Goal: Register for event/course

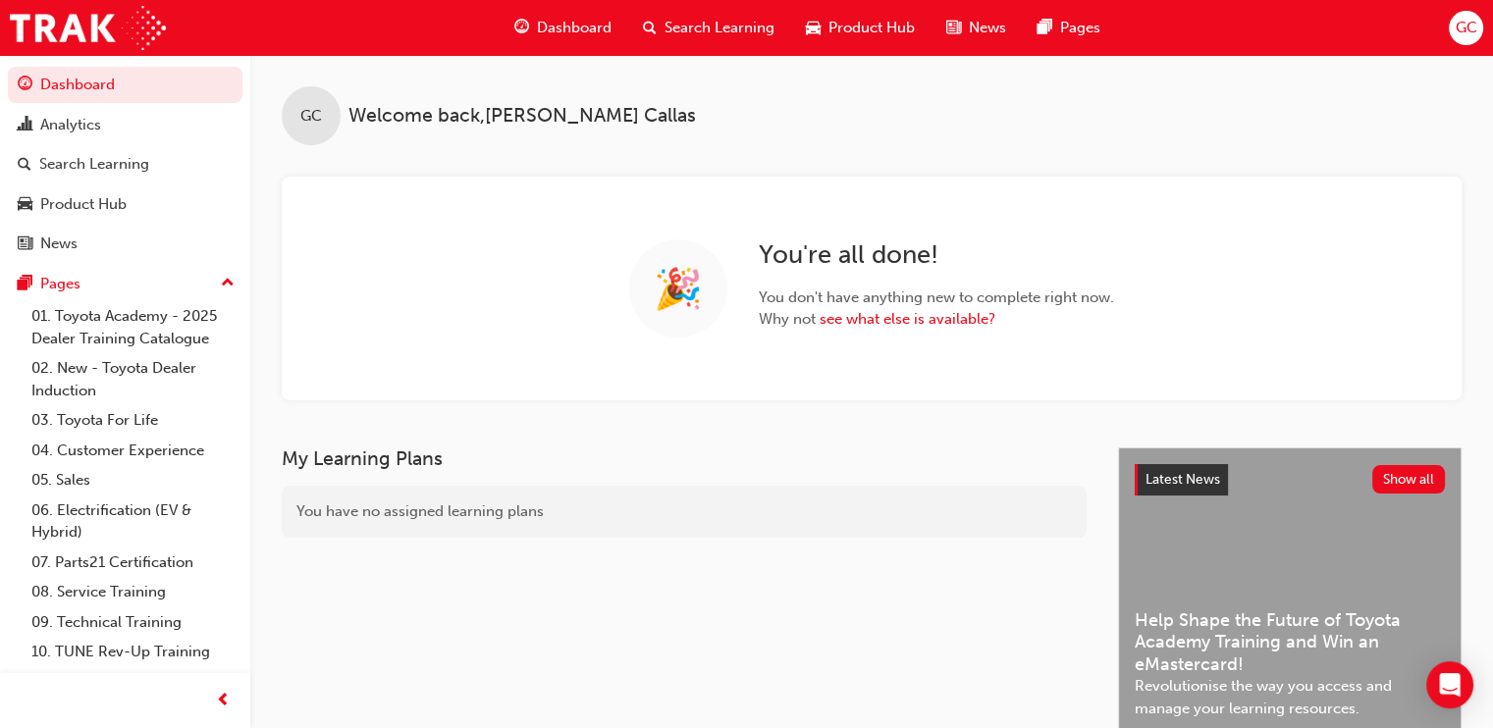
click at [717, 17] on span "Search Learning" at bounding box center [719, 28] width 110 height 23
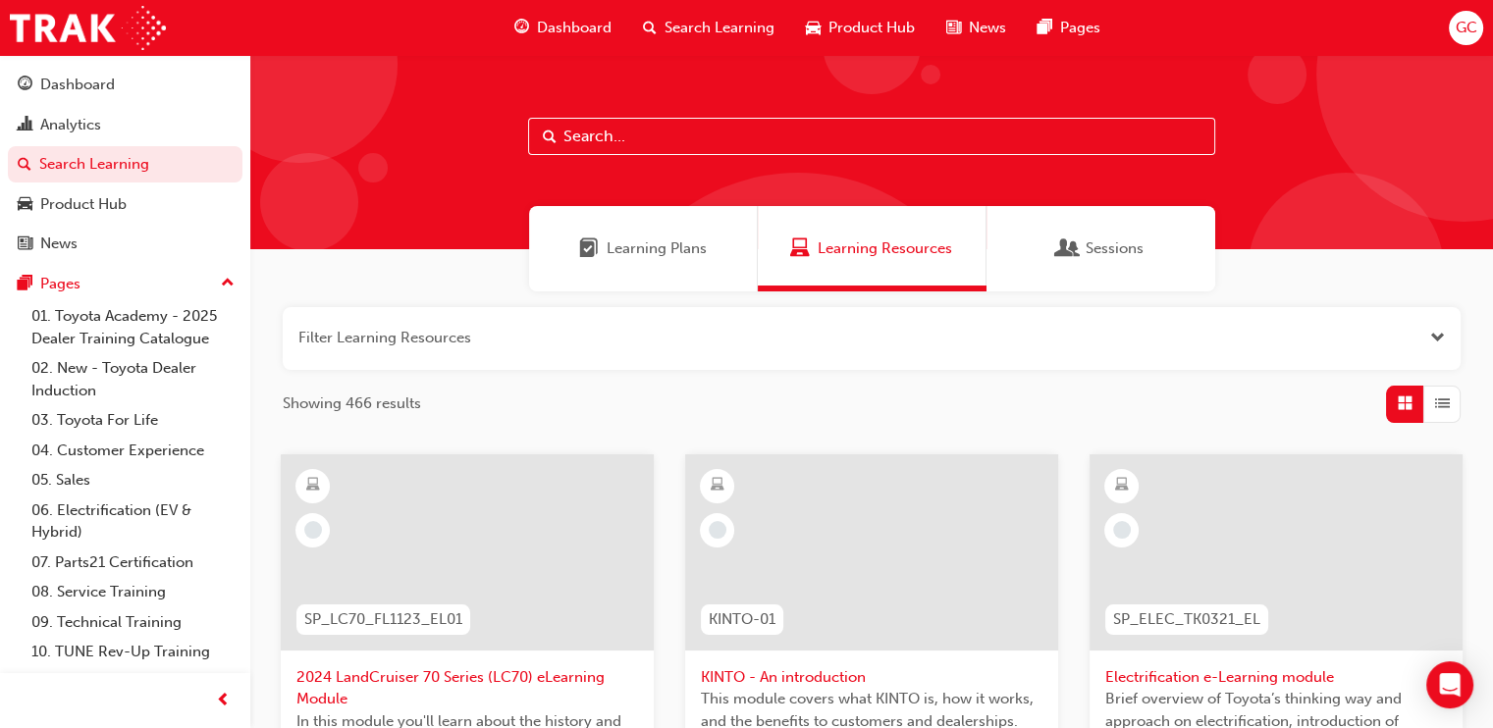
click at [590, 136] on input "text" at bounding box center [871, 136] width 687 height 37
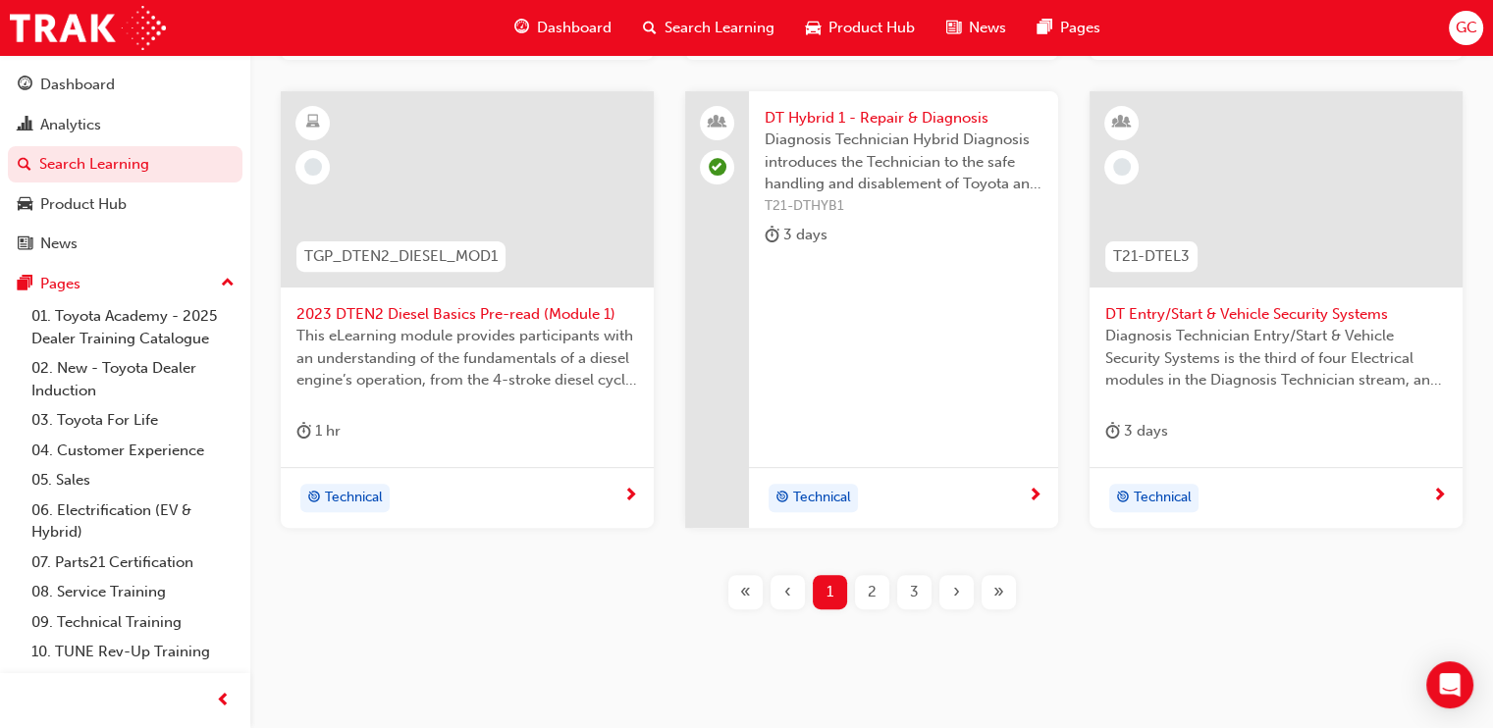
scroll to position [892, 0]
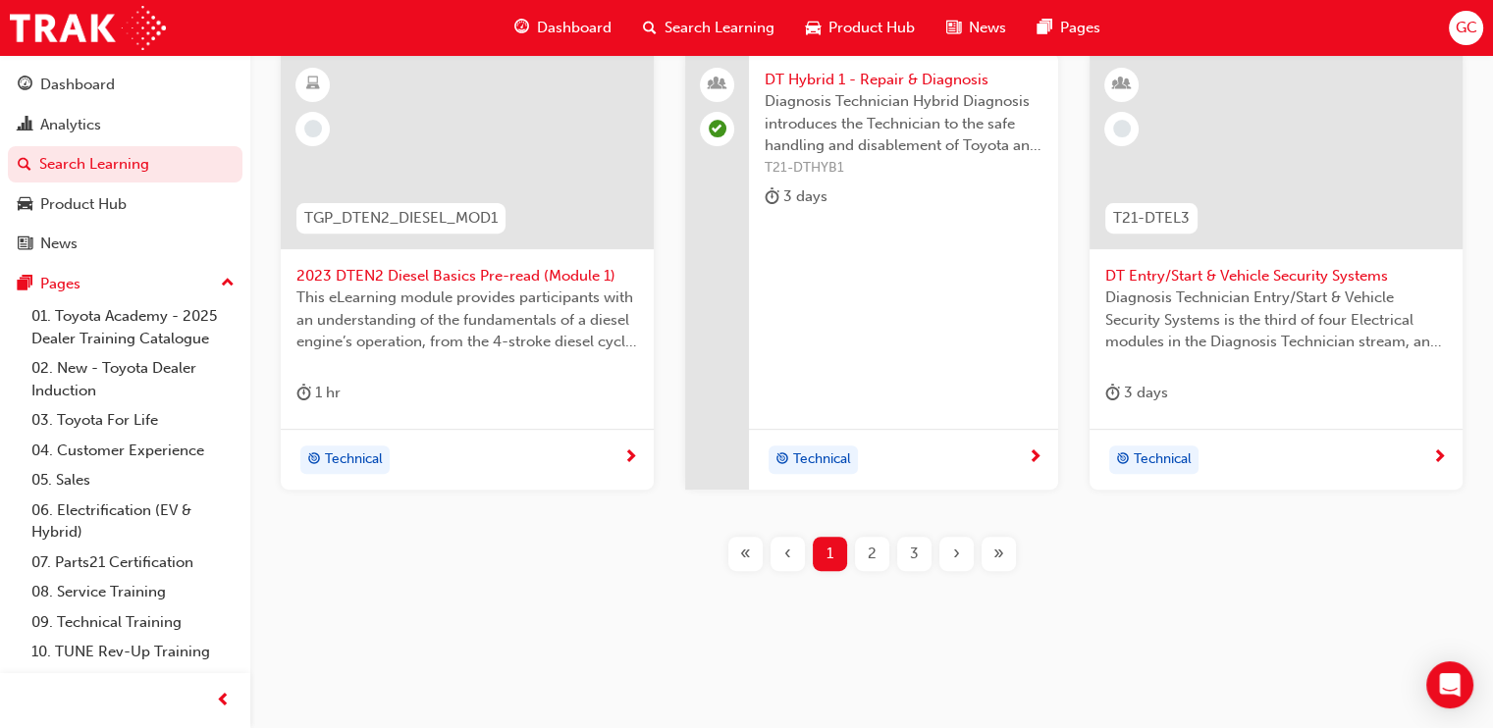
type input "dt"
click at [868, 551] on span "2" at bounding box center [871, 554] width 9 height 23
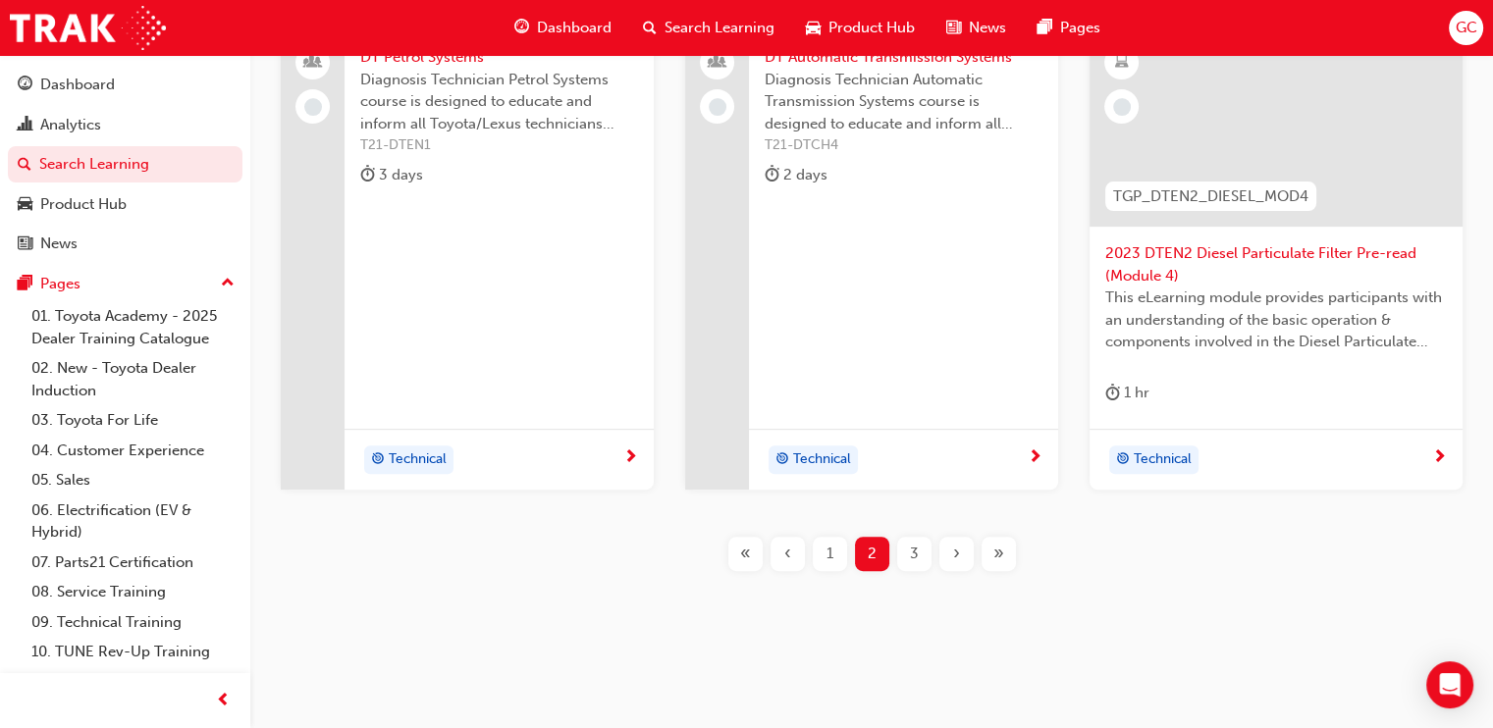
scroll to position [255, 0]
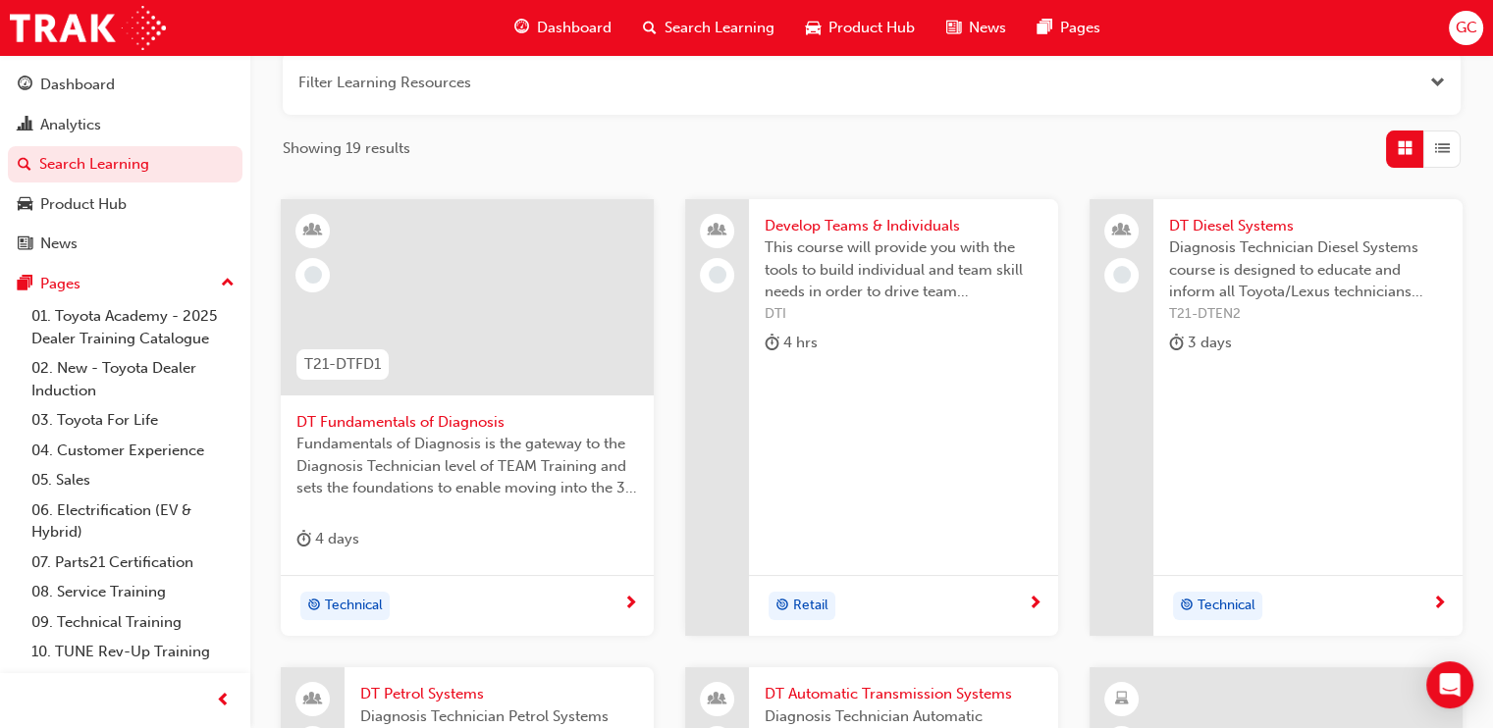
click at [409, 686] on span "DT Petrol Systems" at bounding box center [499, 694] width 278 height 23
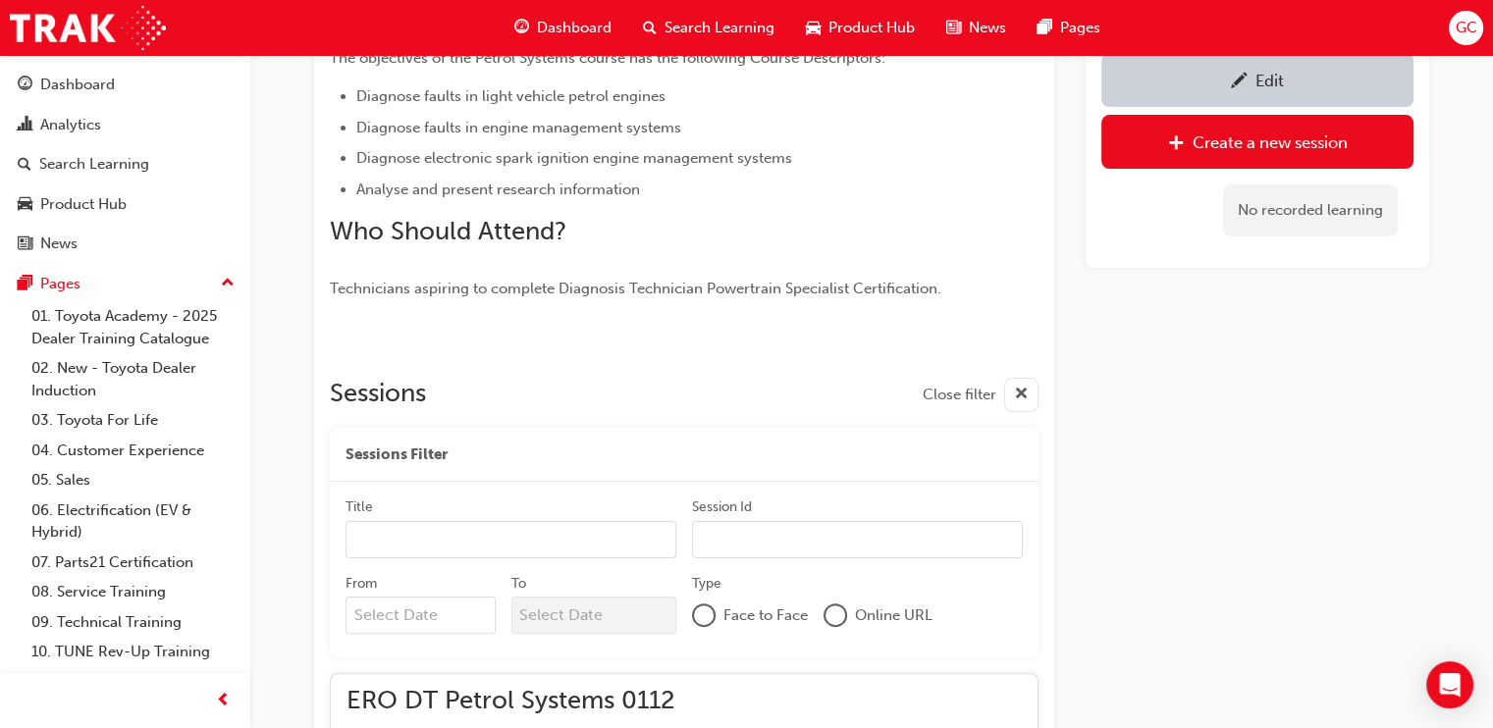
scroll to position [1154, 0]
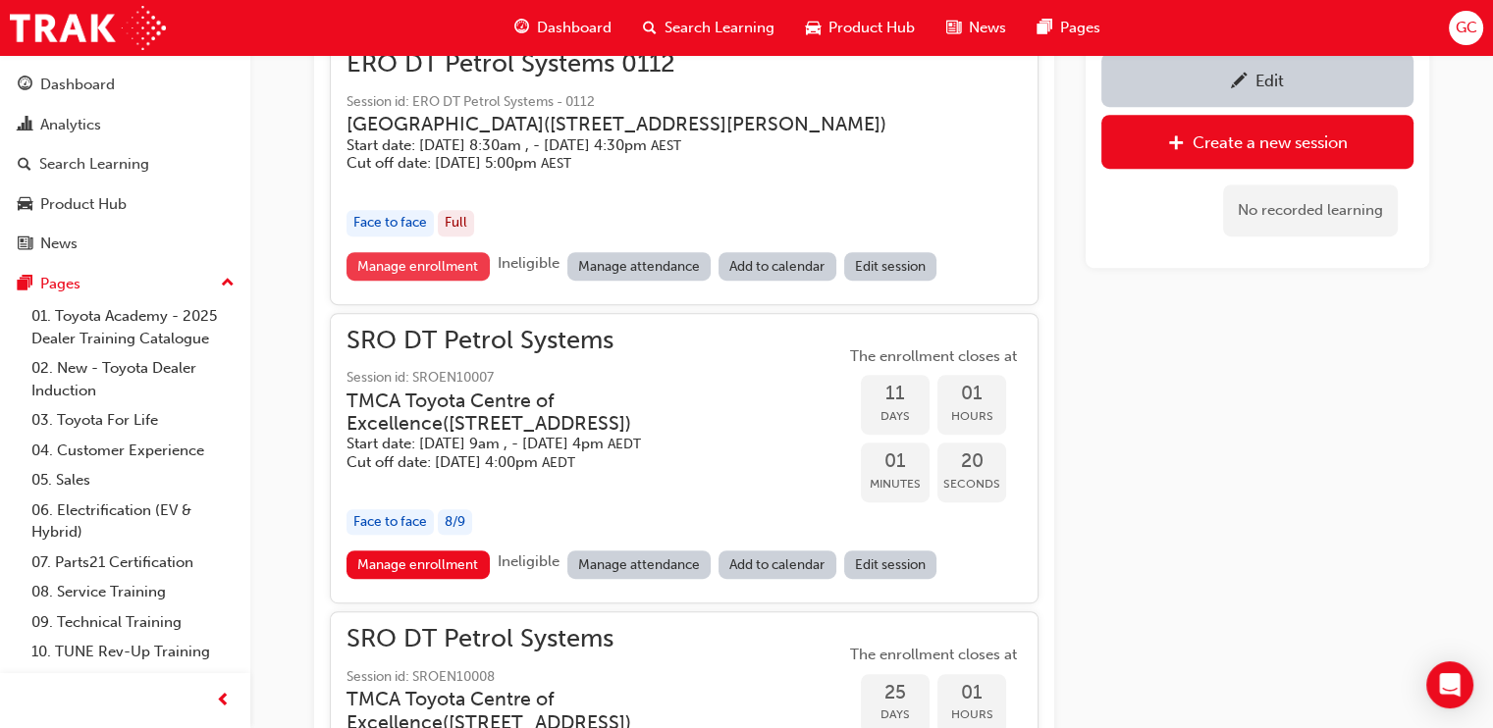
click at [427, 276] on link "Manage enrollment" at bounding box center [417, 266] width 143 height 28
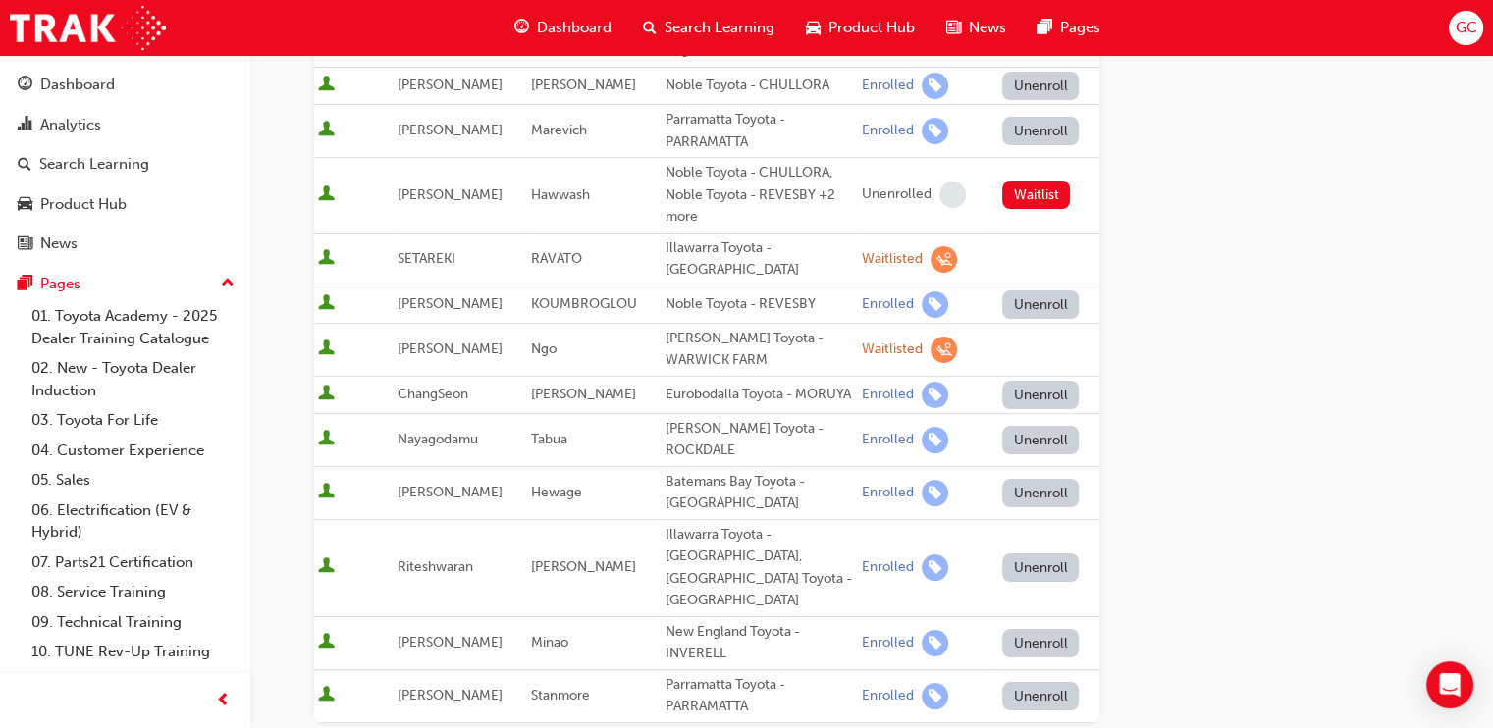
scroll to position [334, 0]
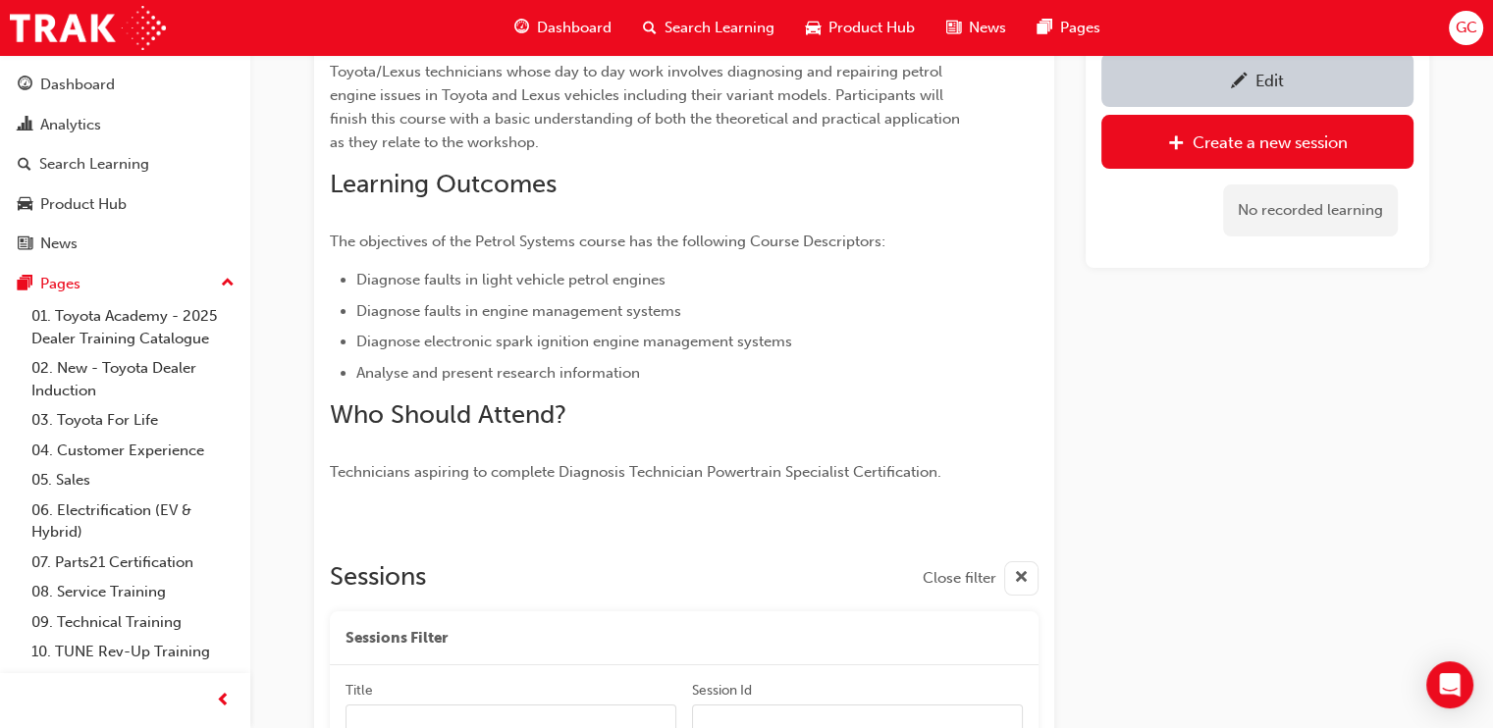
scroll to position [1154, 0]
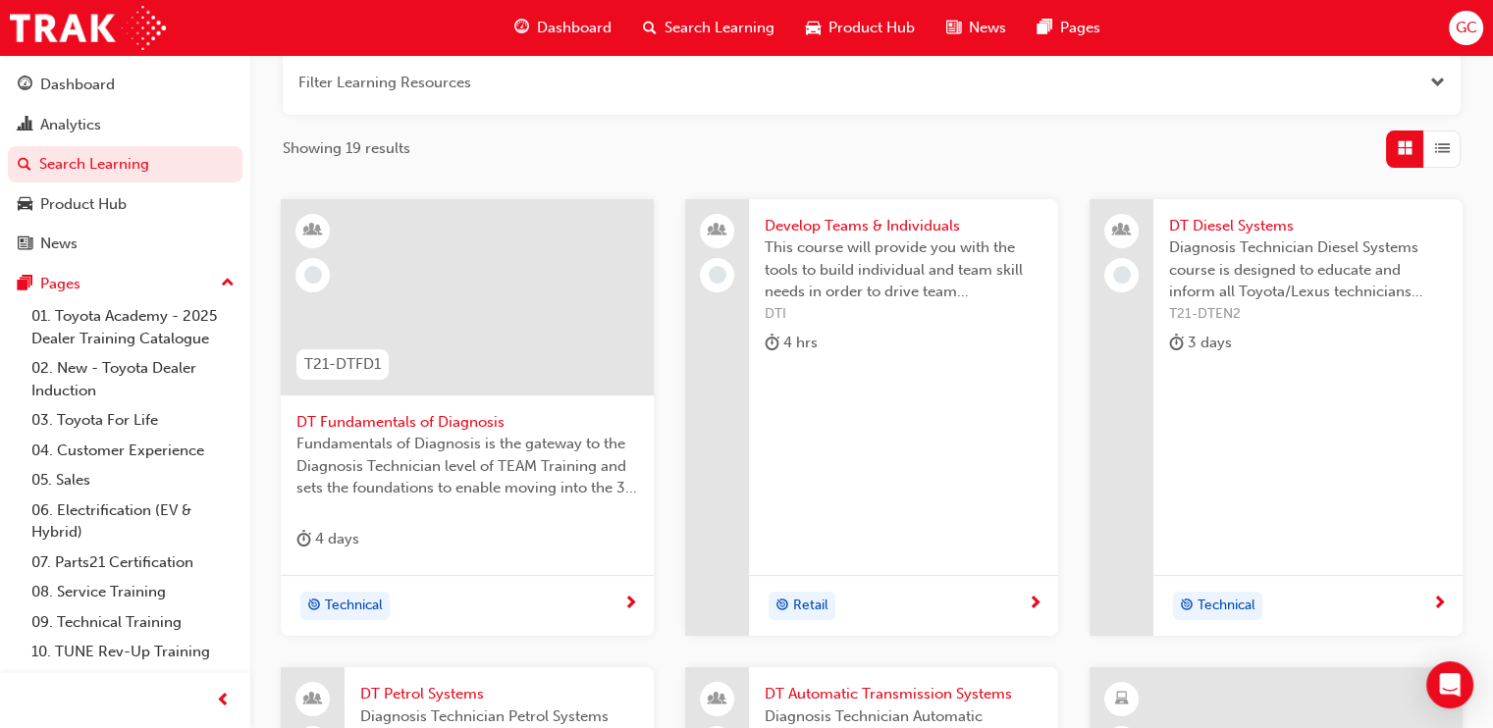
scroll to position [892, 0]
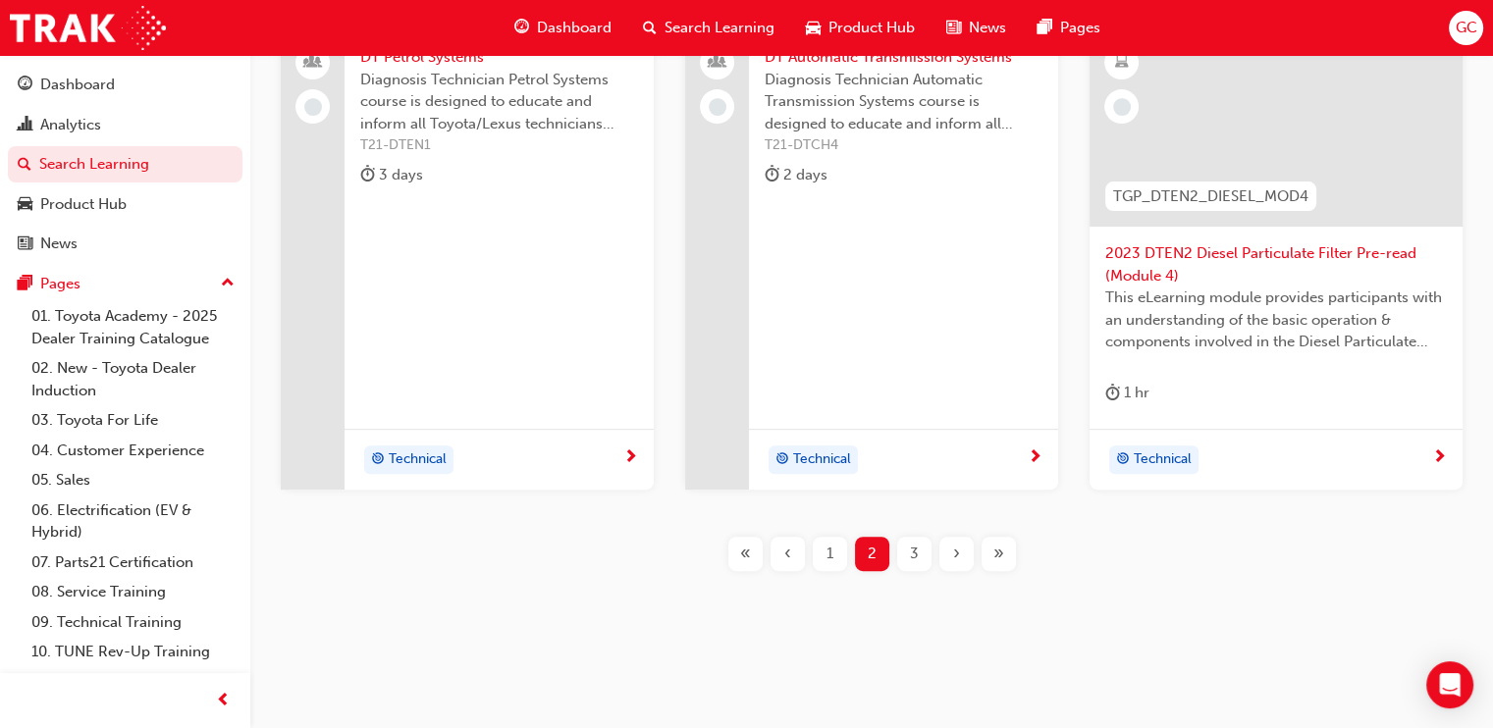
click at [908, 550] on div "3" at bounding box center [914, 554] width 34 height 34
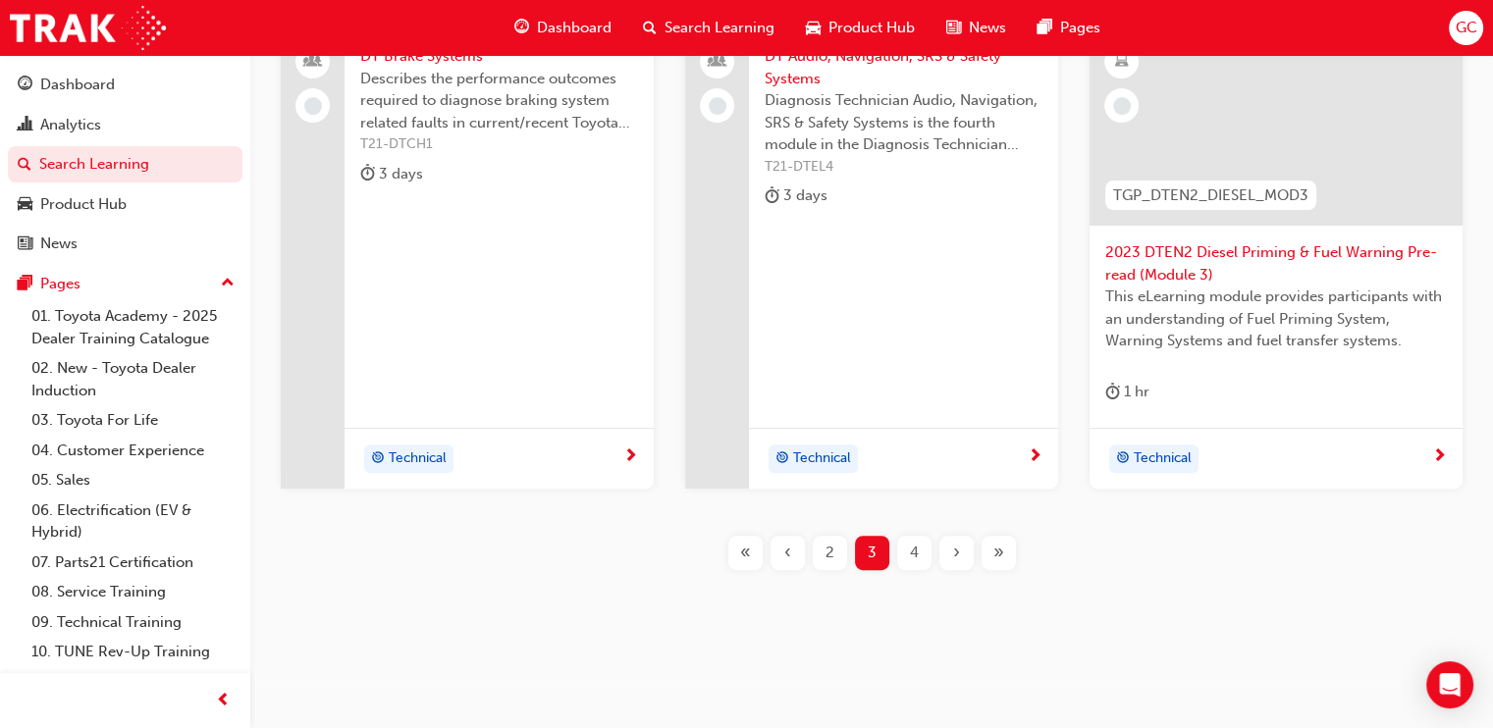
scroll to position [59, 0]
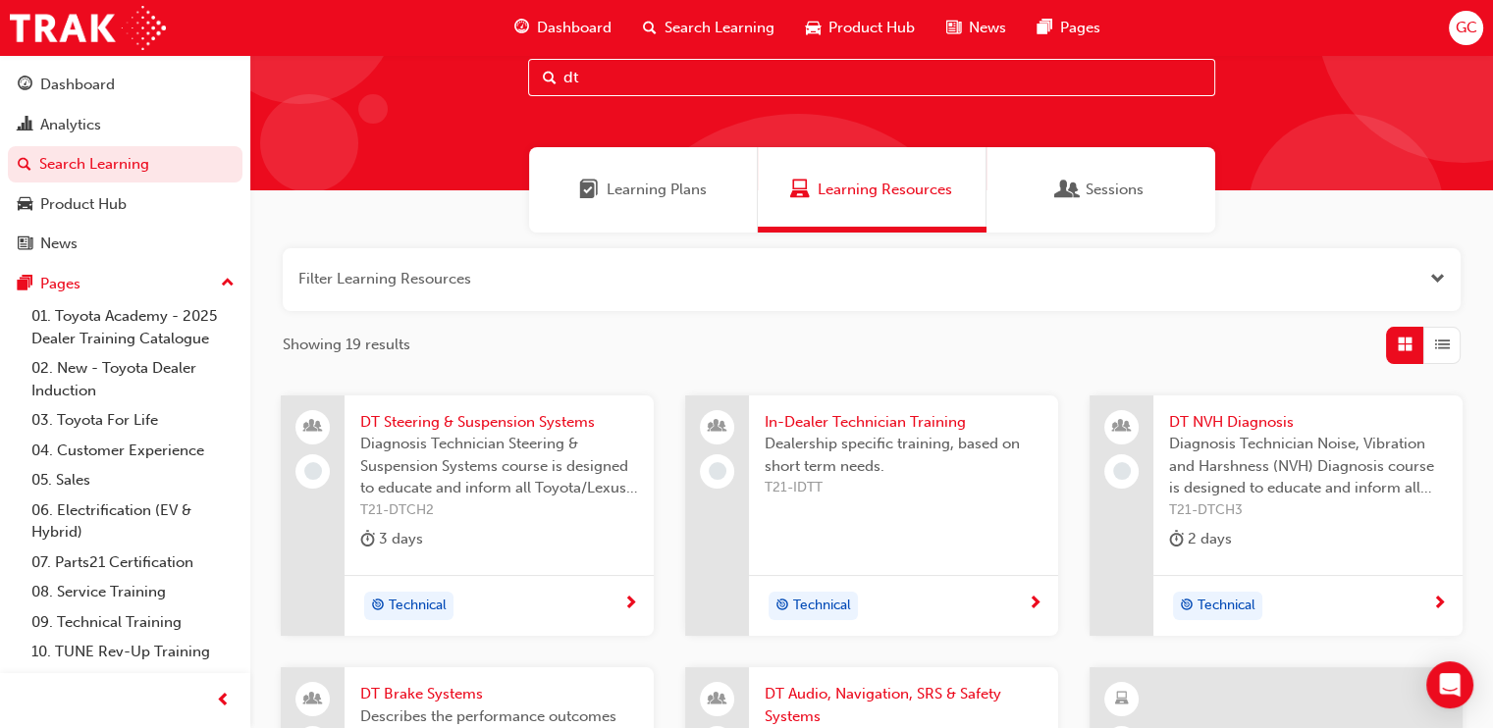
click at [547, 423] on span "DT Steering & Suspension Systems" at bounding box center [499, 422] width 278 height 23
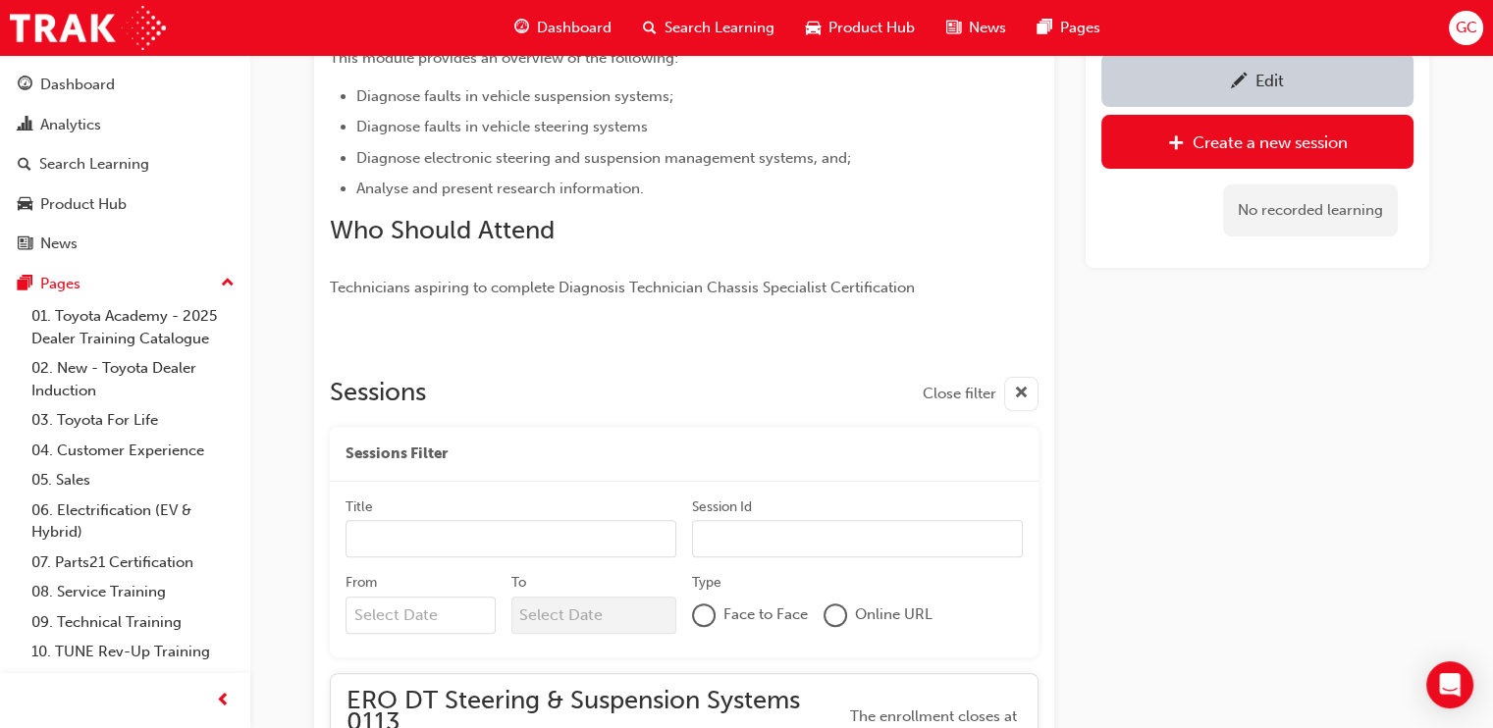
scroll to position [1347, 0]
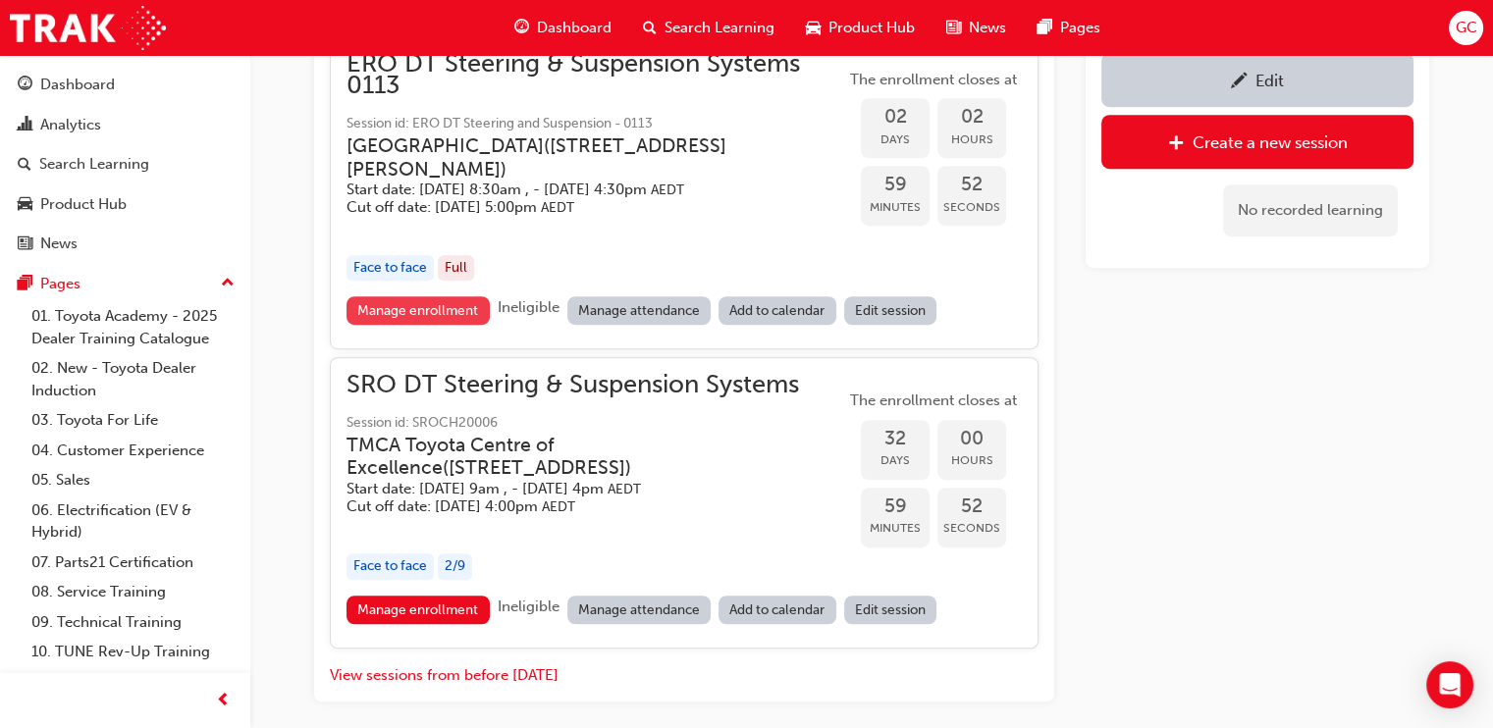
click at [447, 303] on link "Manage enrollment" at bounding box center [417, 310] width 143 height 28
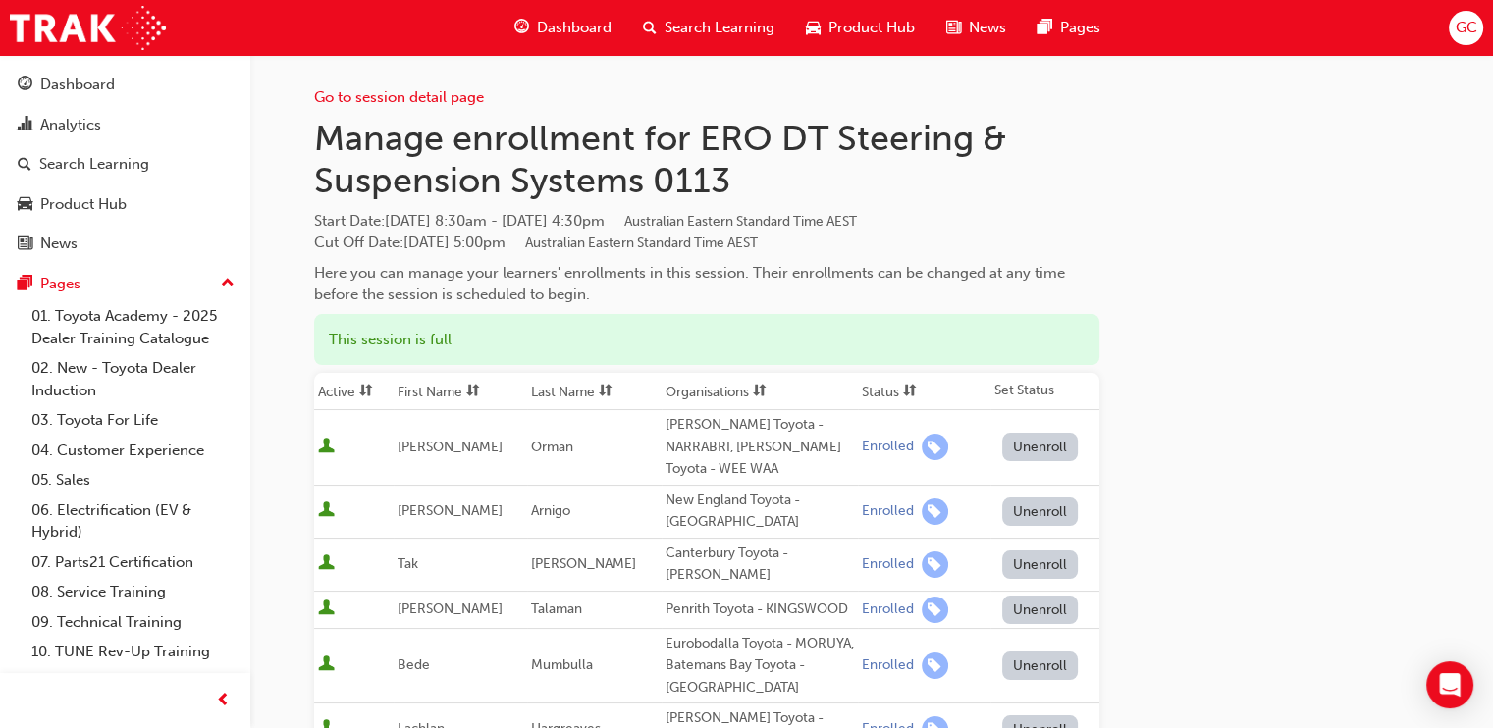
scroll to position [1347, 0]
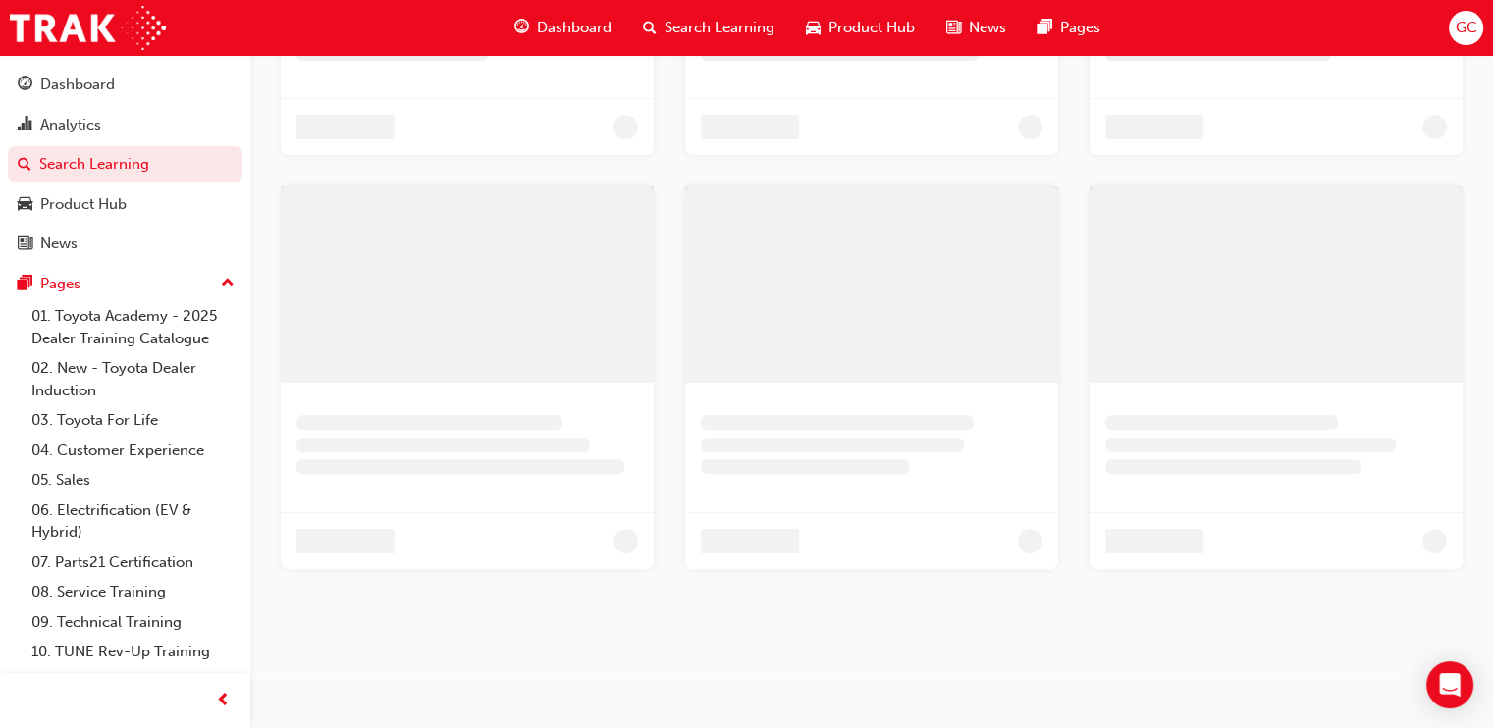
scroll to position [59, 0]
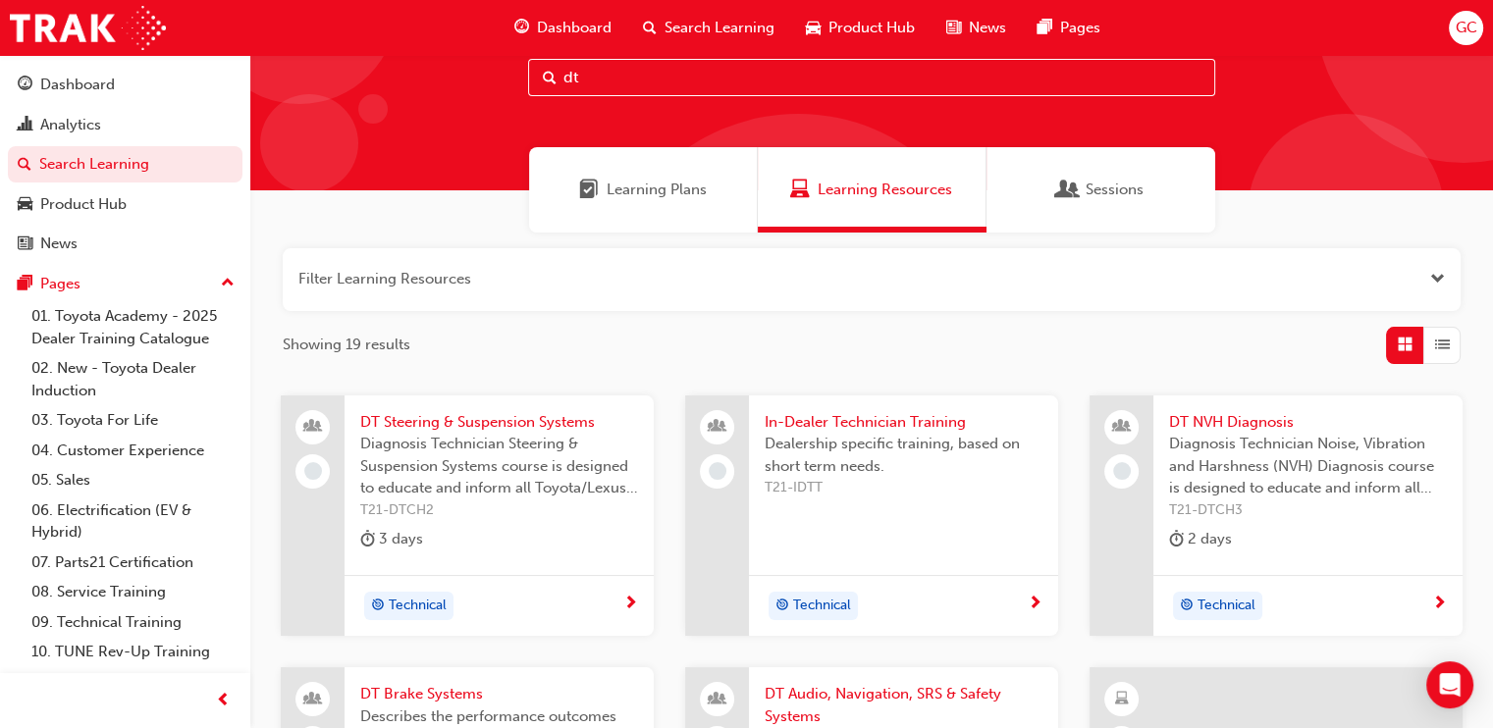
click at [1222, 417] on span "DT NVH Diagnosis" at bounding box center [1308, 422] width 278 height 23
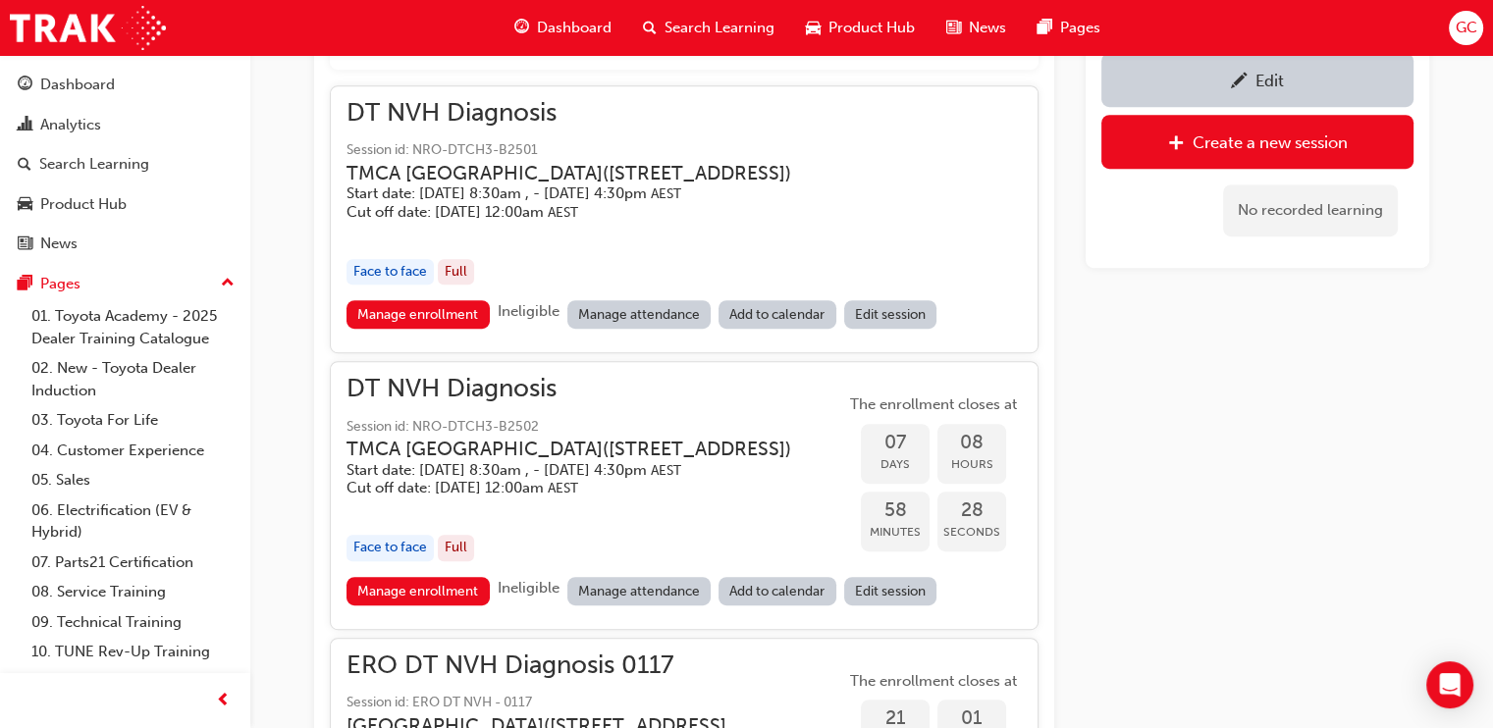
scroll to position [1897, 0]
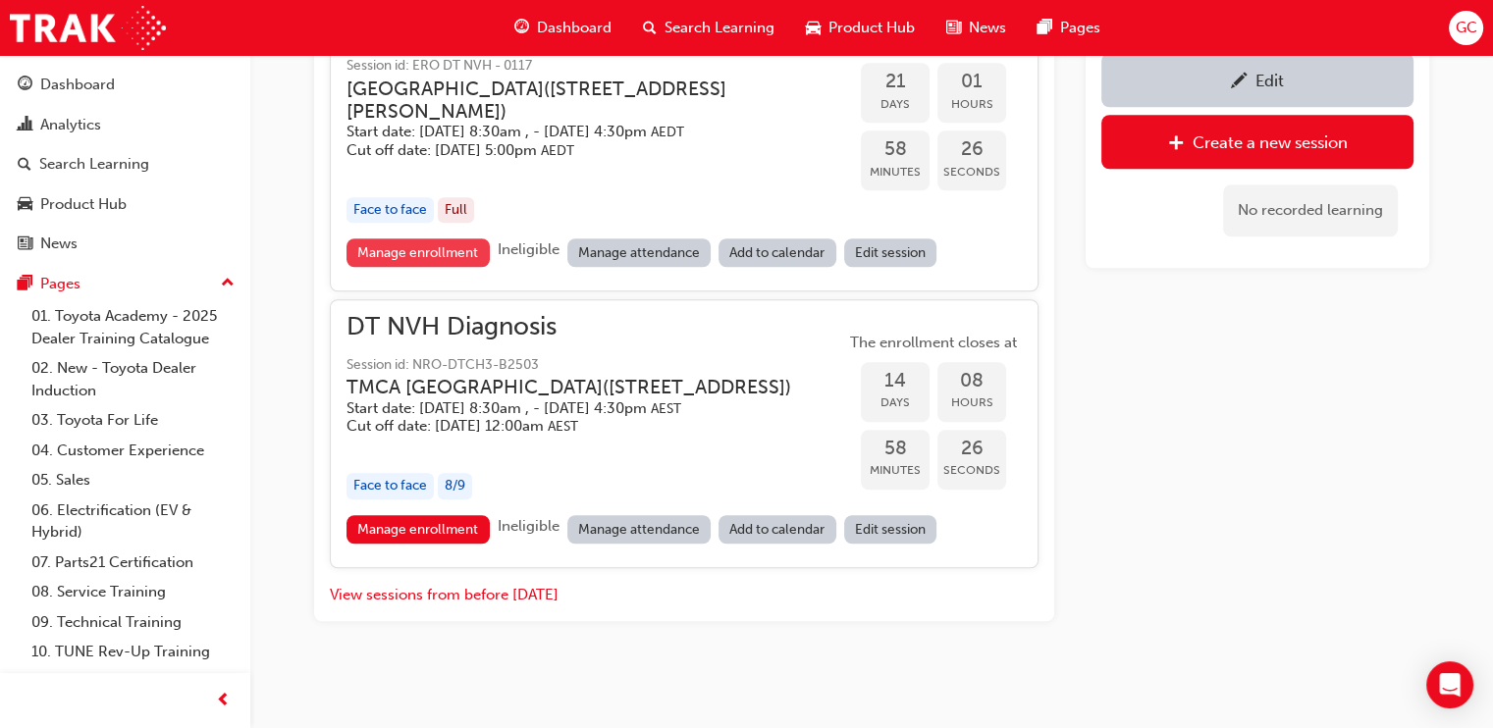
click at [409, 267] on link "Manage enrollment" at bounding box center [417, 252] width 143 height 28
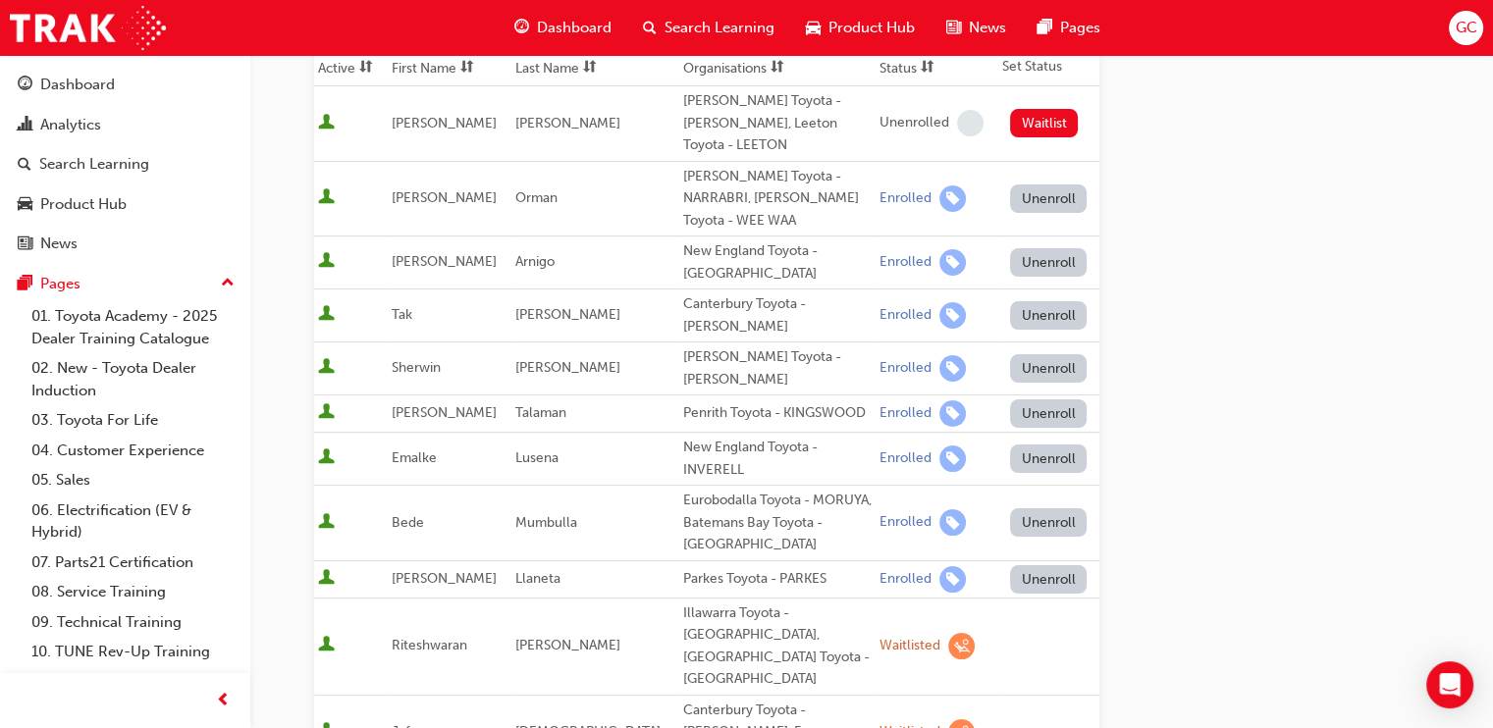
scroll to position [310, 0]
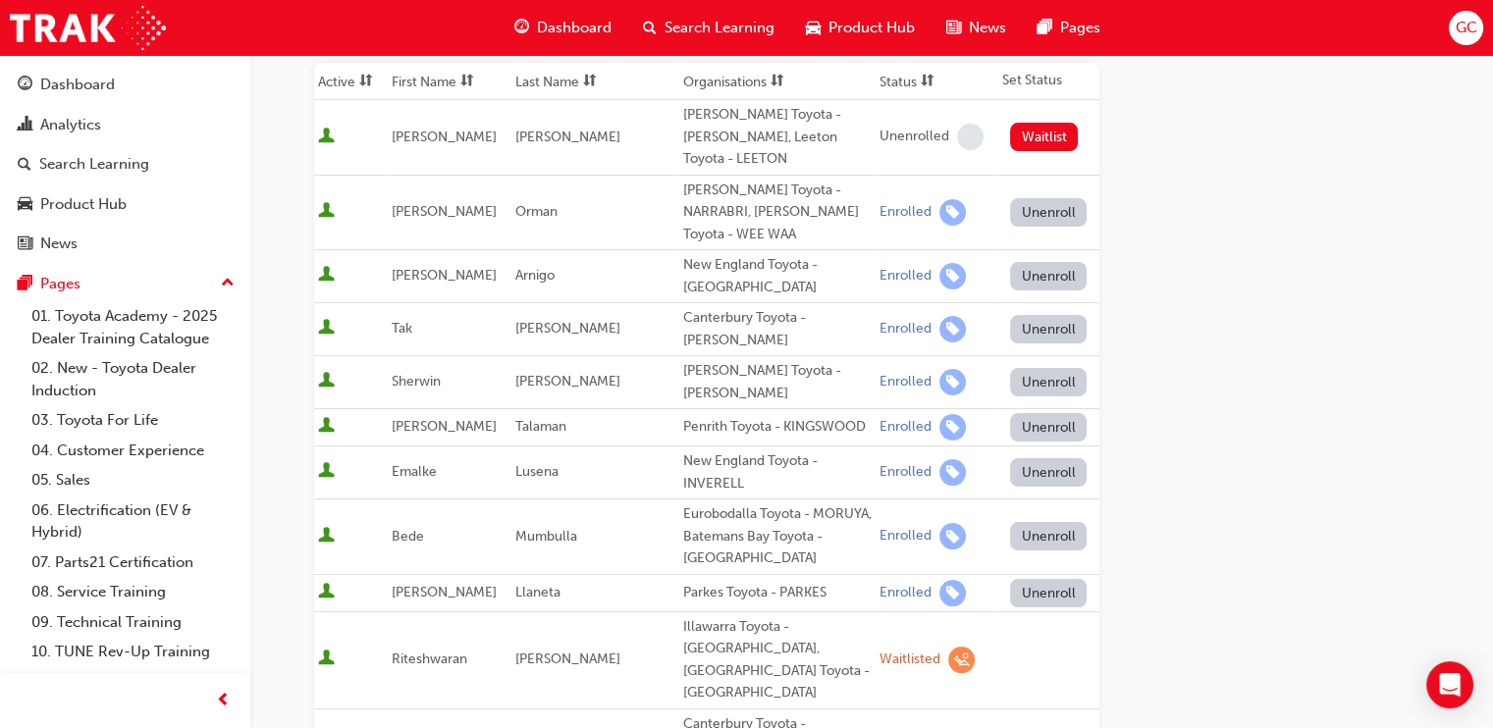
scroll to position [1897, 0]
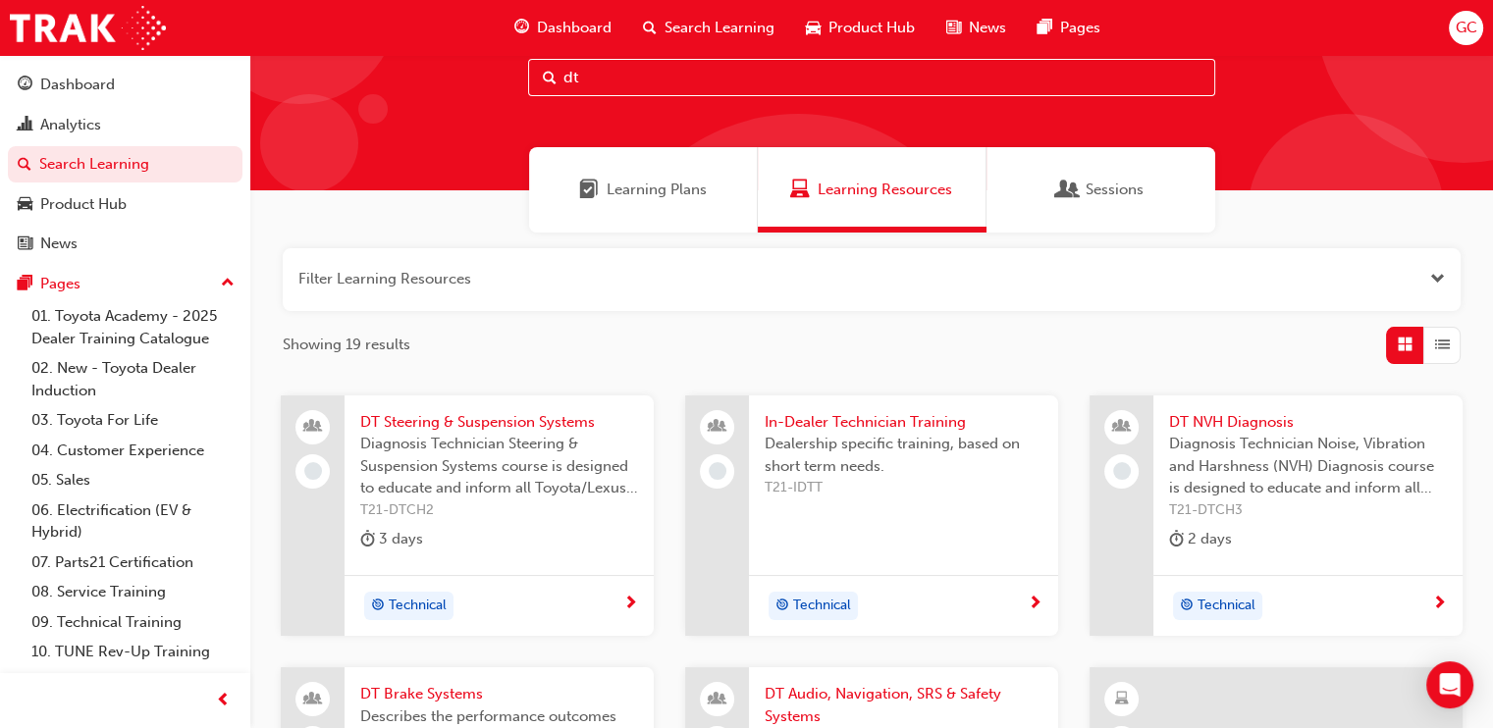
scroll to position [697, 0]
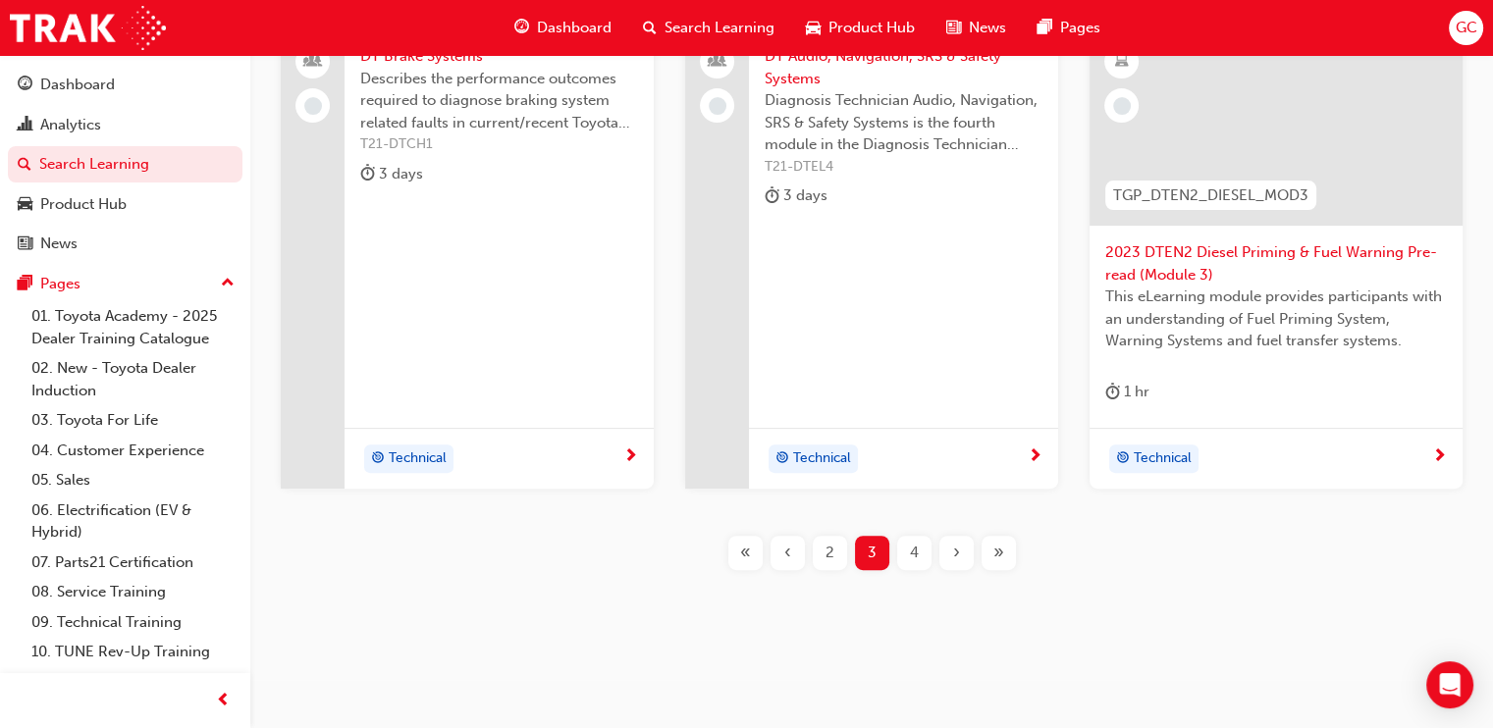
click at [915, 554] on span "4" at bounding box center [914, 553] width 9 height 23
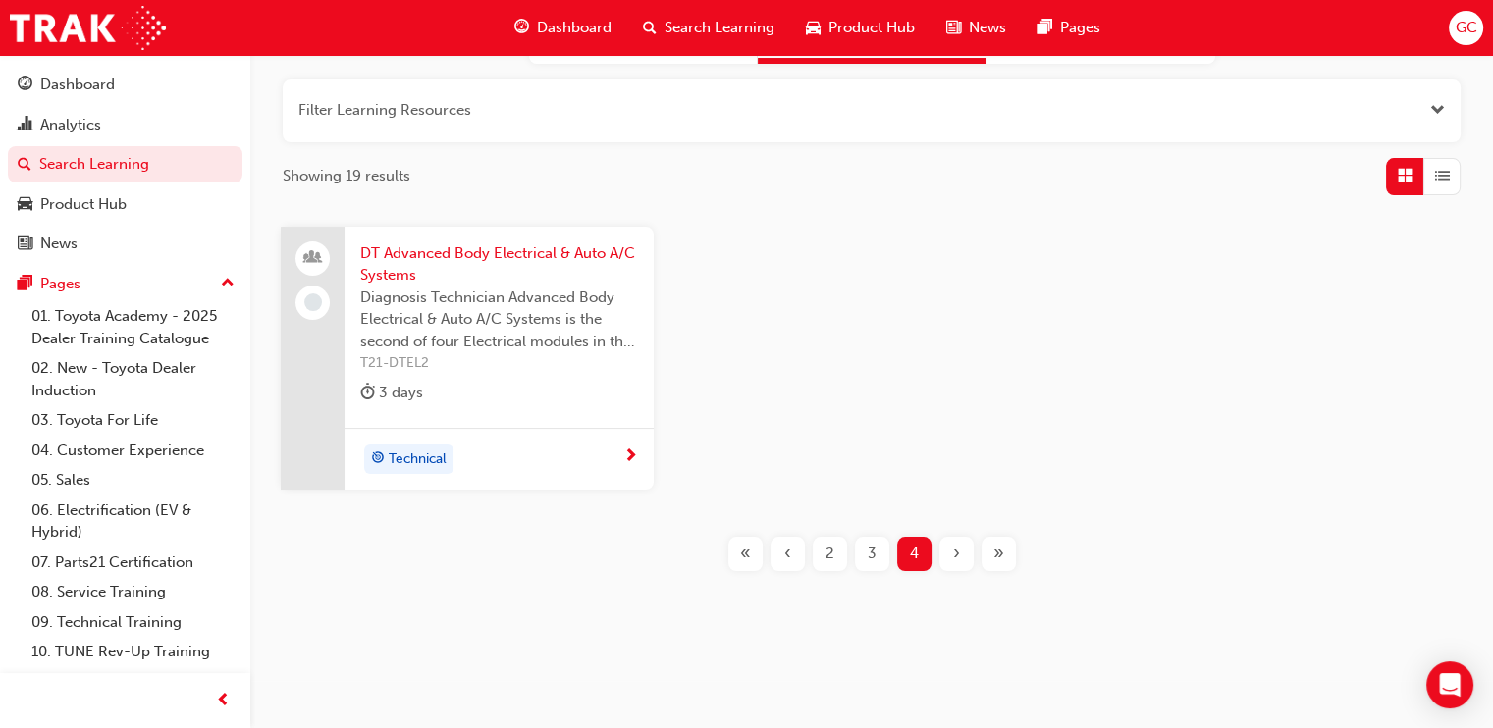
click at [876, 550] on div "3" at bounding box center [872, 554] width 34 height 34
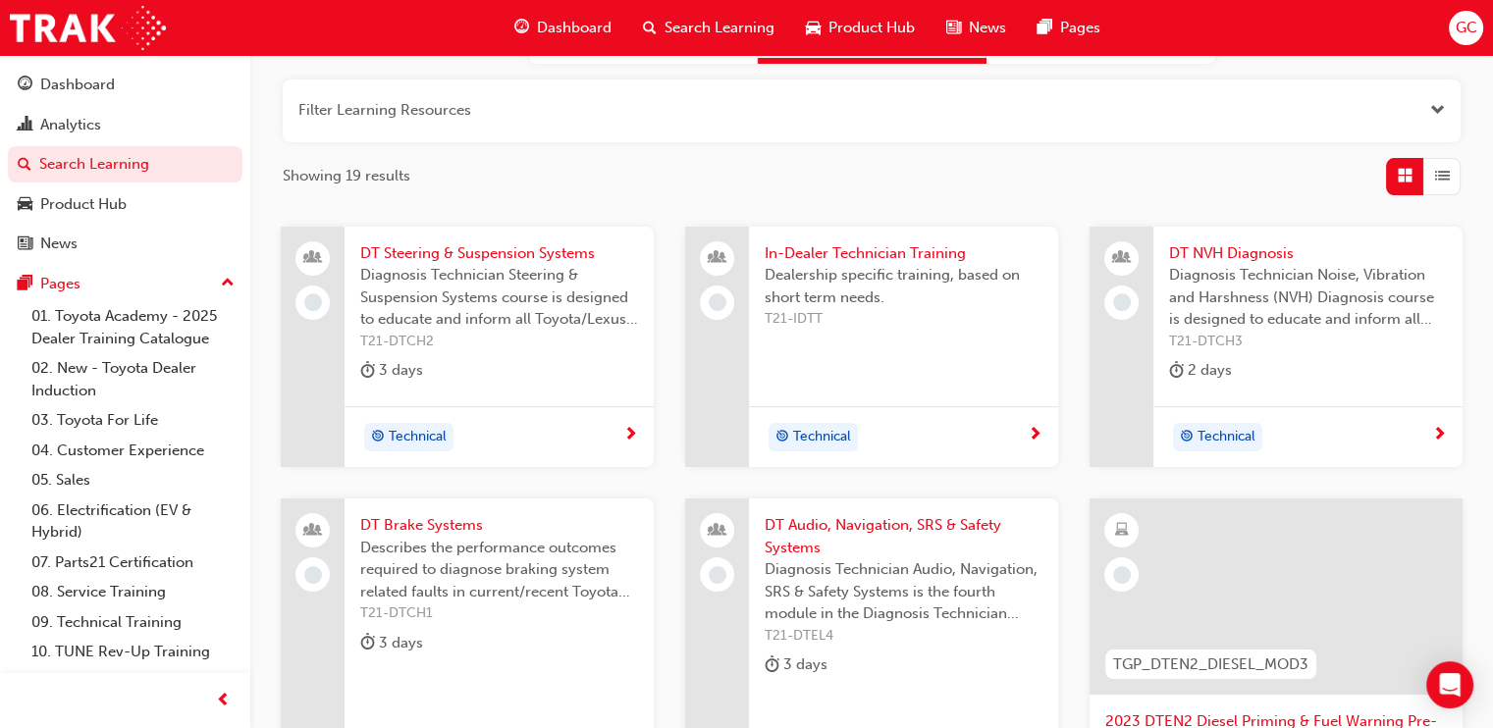
click at [927, 528] on span "DT Audio, Navigation, SRS & Safety Systems" at bounding box center [903, 536] width 278 height 44
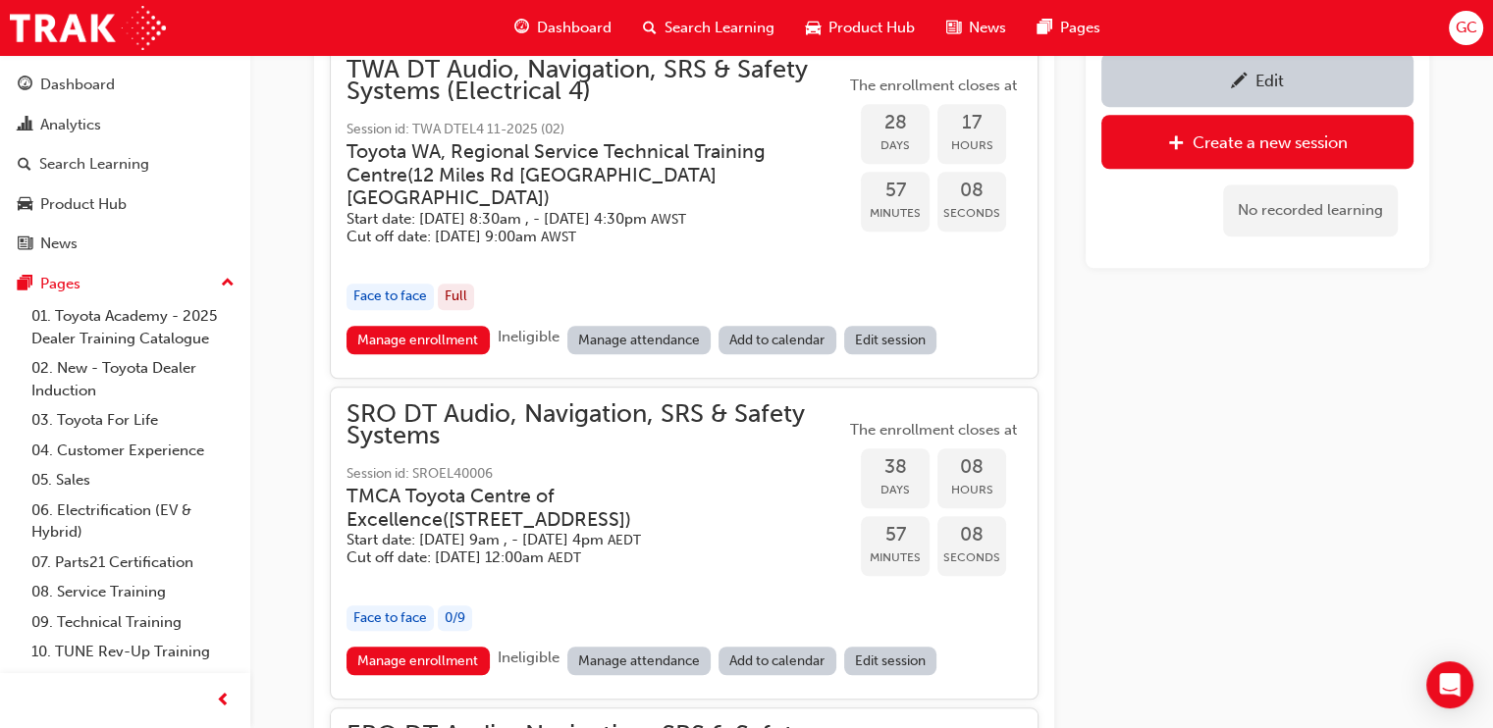
scroll to position [2285, 0]
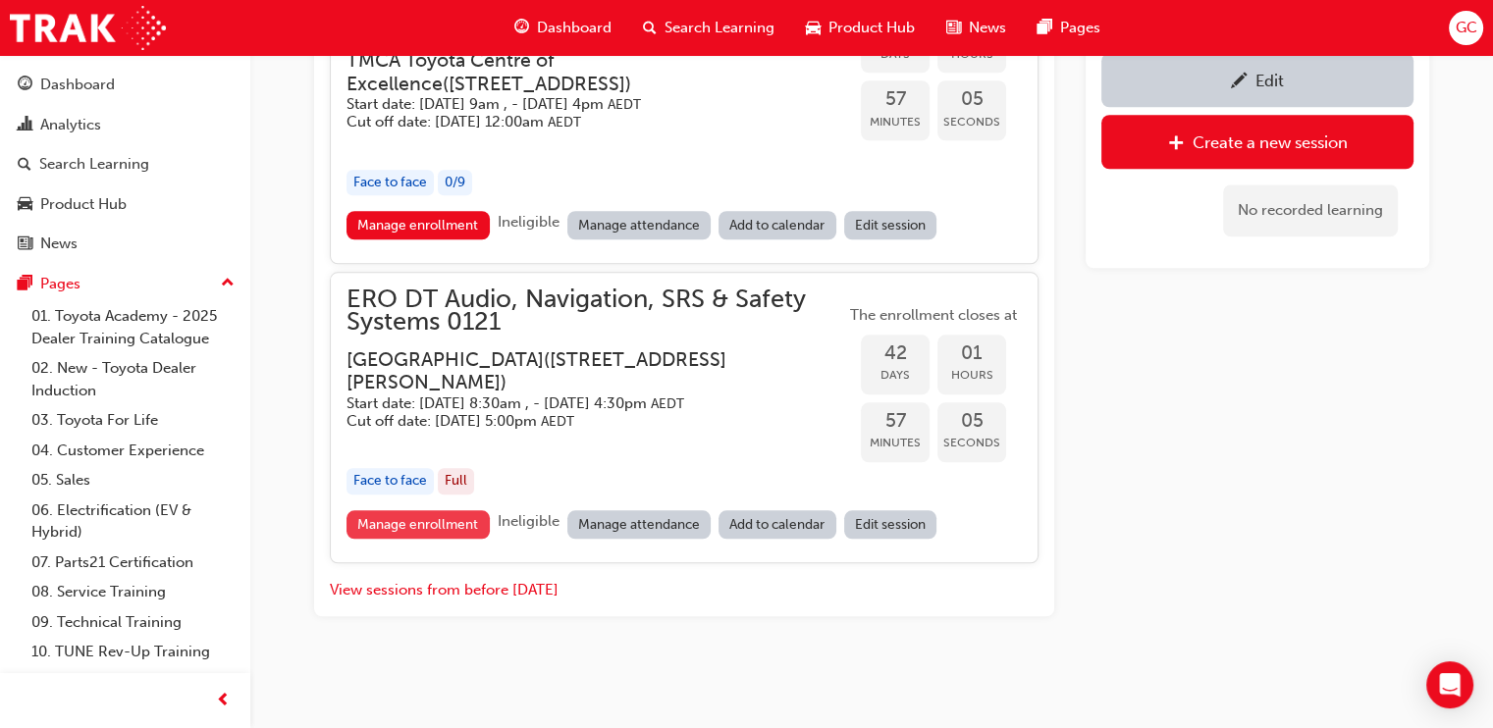
click at [409, 529] on link "Manage enrollment" at bounding box center [417, 524] width 143 height 28
